Goal: Task Accomplishment & Management: Manage account settings

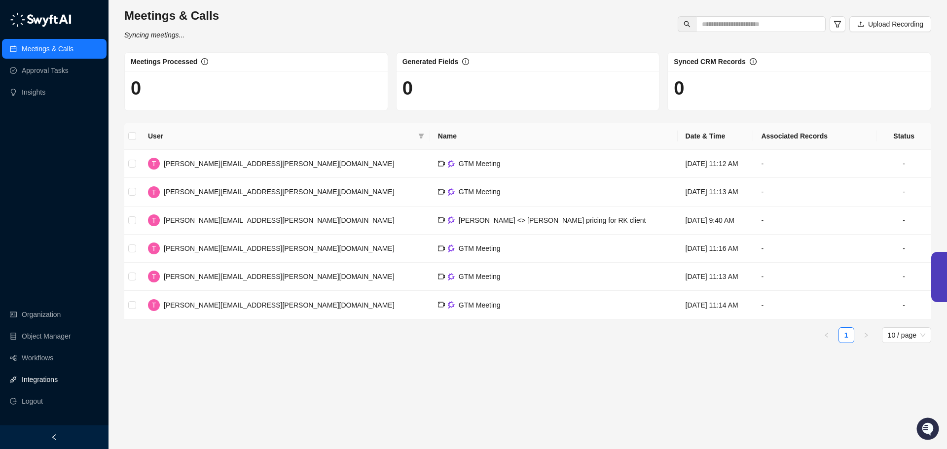
click at [33, 380] on link "Integrations" at bounding box center [40, 380] width 36 height 20
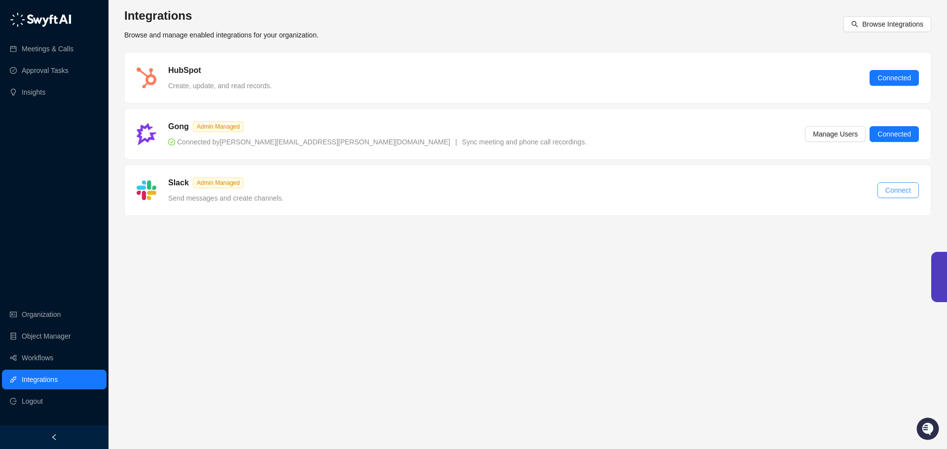
click at [911, 190] on span "Connect" at bounding box center [898, 190] width 26 height 11
click at [37, 315] on link "Organization" at bounding box center [41, 315] width 39 height 20
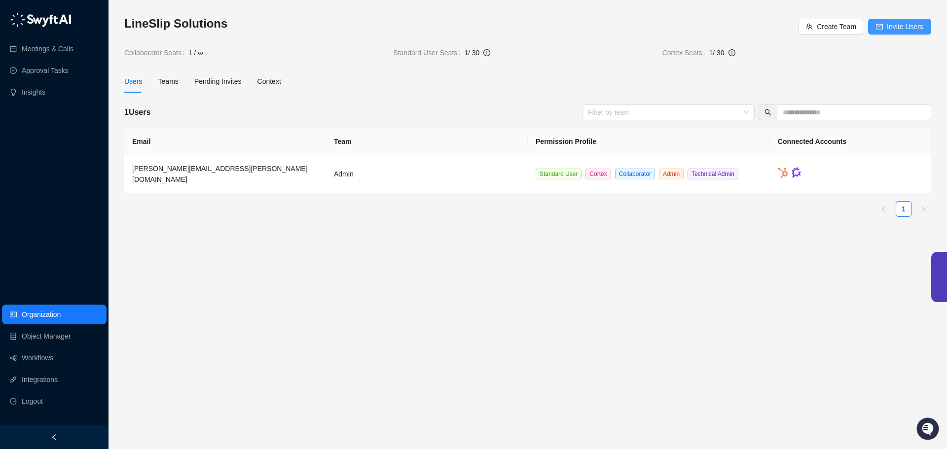
click at [894, 24] on span "Invite Users" at bounding box center [905, 26] width 37 height 11
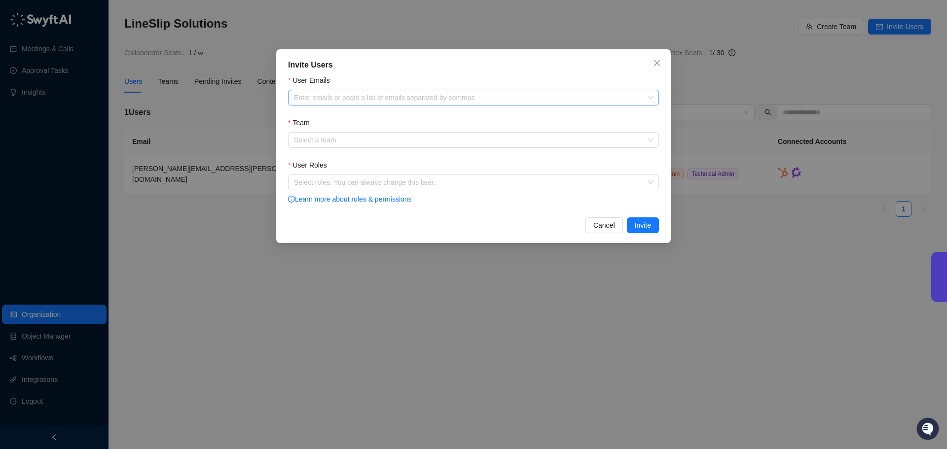
click at [365, 96] on div at bounding box center [468, 97] width 357 height 7
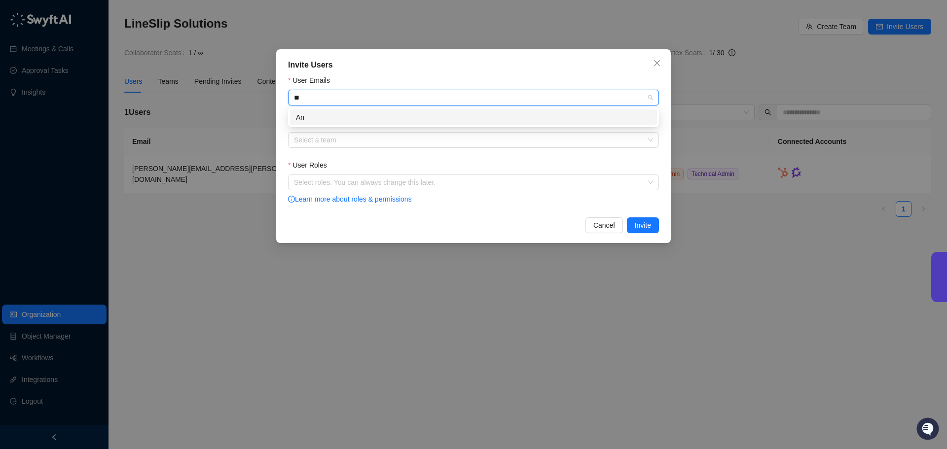
type input "*"
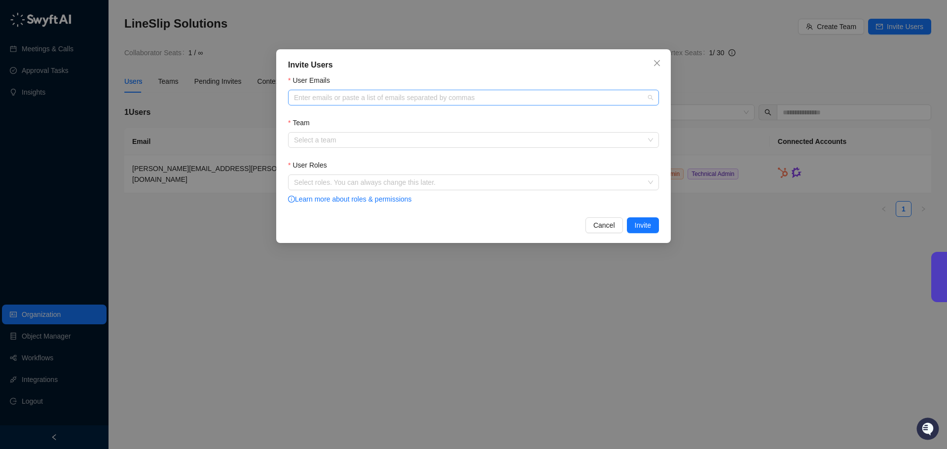
click at [367, 104] on div "Enter emails or paste a list of emails separated by commas" at bounding box center [473, 98] width 371 height 16
paste input "**********"
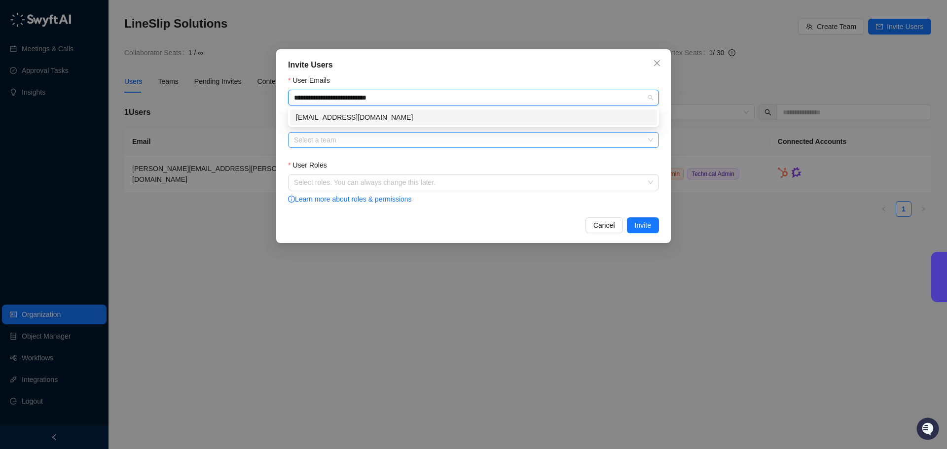
type input "**********"
click at [324, 141] on input "Team" at bounding box center [470, 140] width 353 height 15
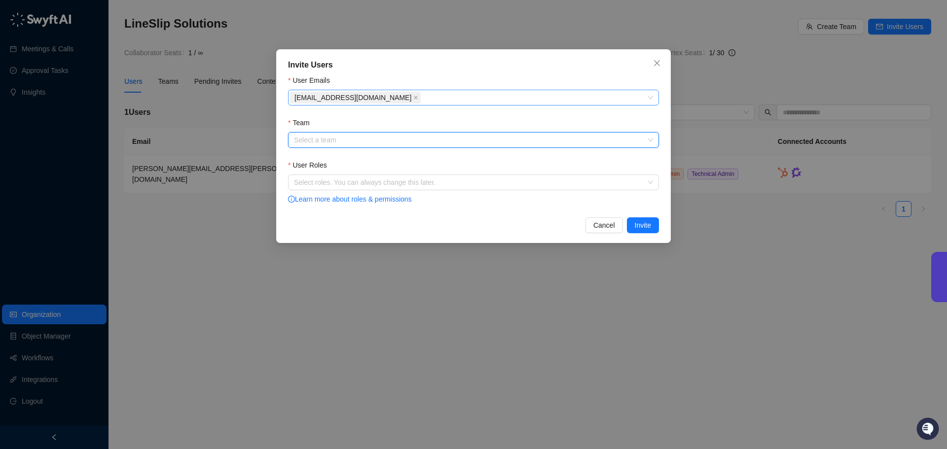
click at [345, 94] on span "[EMAIL_ADDRESS][DOMAIN_NAME]" at bounding box center [352, 97] width 117 height 11
click at [319, 140] on input "Team" at bounding box center [470, 140] width 353 height 15
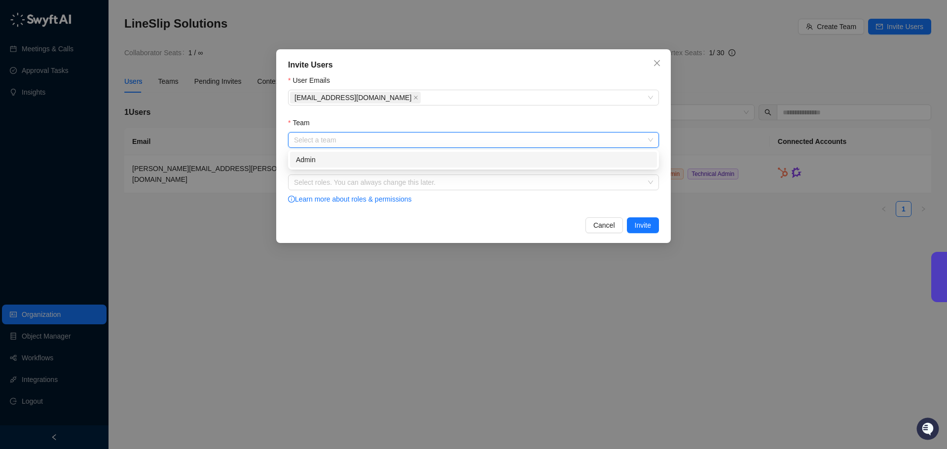
click at [311, 159] on div "Admin" at bounding box center [473, 159] width 355 height 11
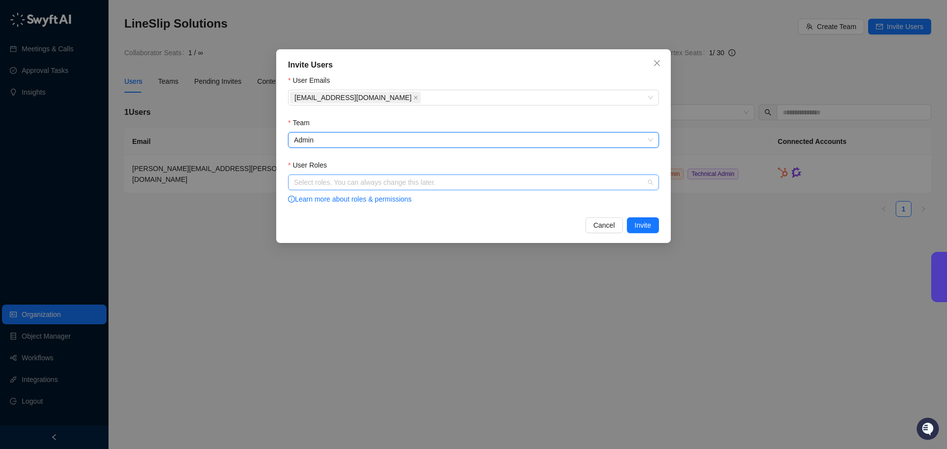
click at [313, 185] on div at bounding box center [468, 182] width 357 height 7
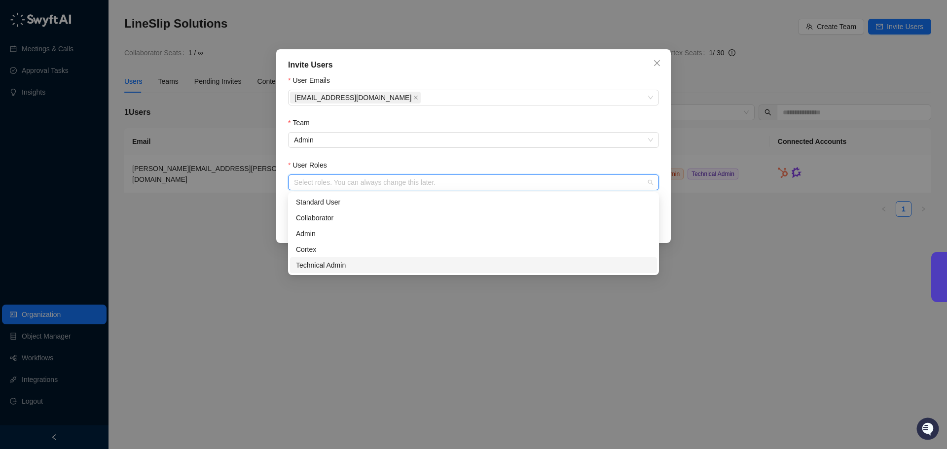
click at [325, 268] on div "Technical Admin" at bounding box center [473, 265] width 355 height 11
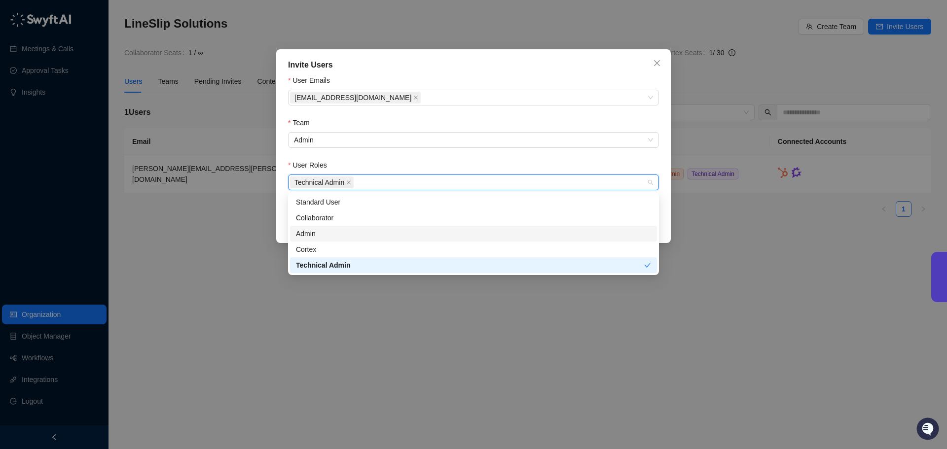
click at [305, 233] on div "Admin" at bounding box center [473, 233] width 355 height 11
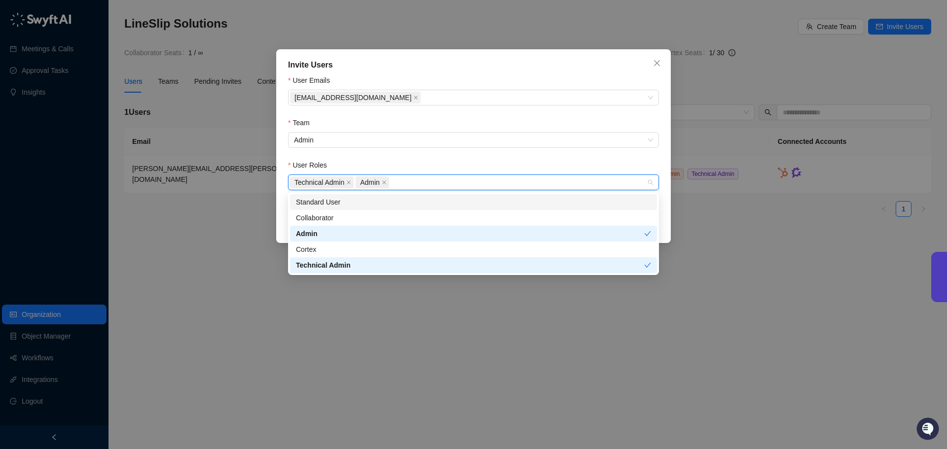
click at [485, 117] on form "User Emails [EMAIL_ADDRESS][DOMAIN_NAME] Team Admin User Roles Technical Admin …" at bounding box center [473, 140] width 371 height 131
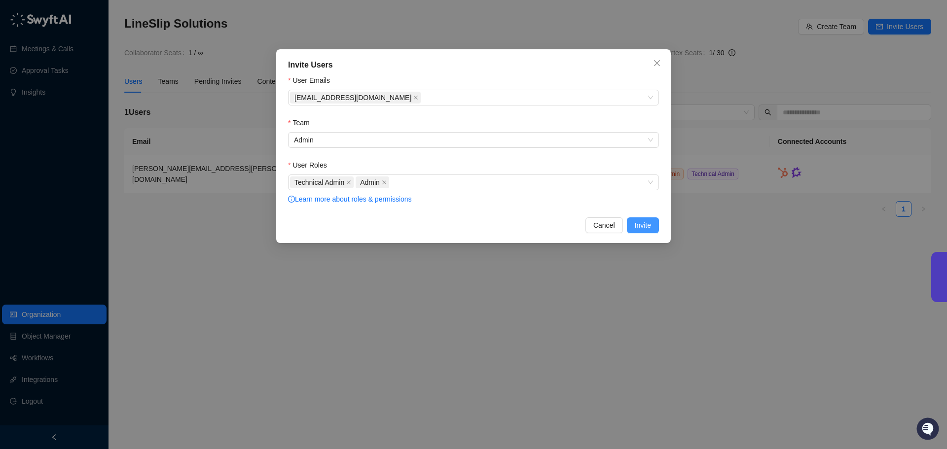
click at [645, 226] on span "Invite" at bounding box center [643, 225] width 16 height 11
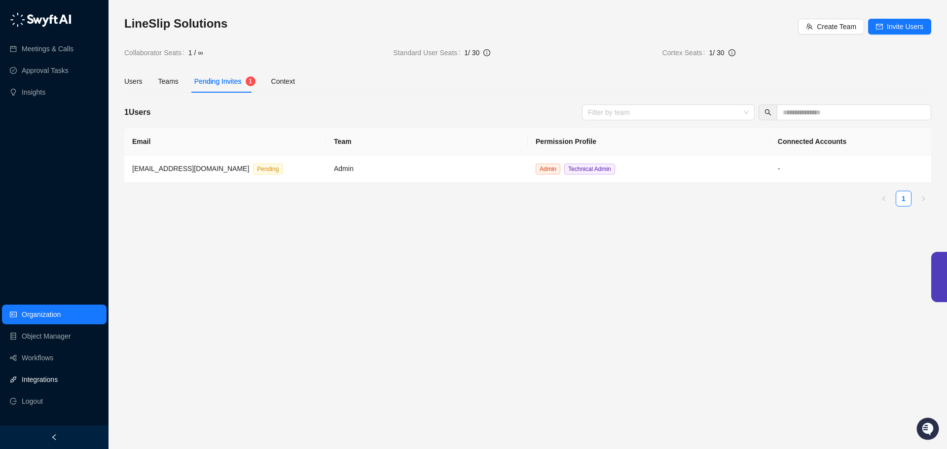
click at [52, 371] on link "Integrations" at bounding box center [40, 380] width 36 height 20
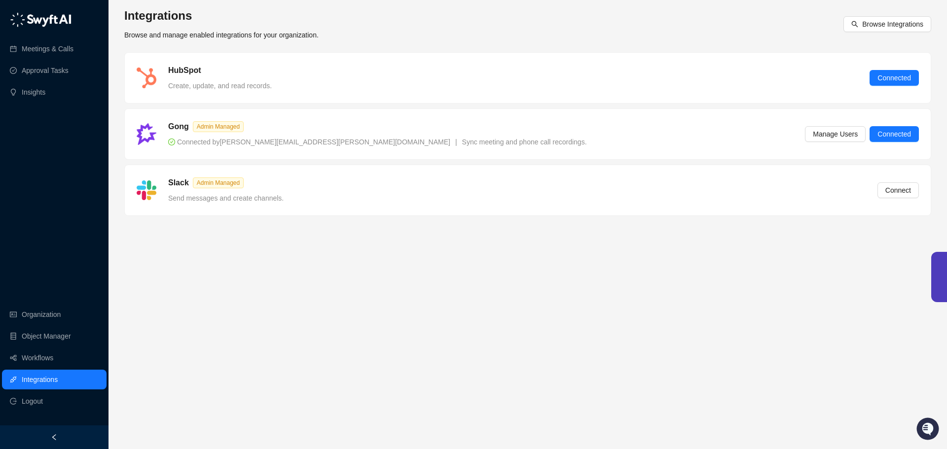
click at [395, 275] on main "Integrations Browse and manage enabled integrations for your organization. Brow…" at bounding box center [527, 225] width 807 height 434
